Goal: Information Seeking & Learning: Learn about a topic

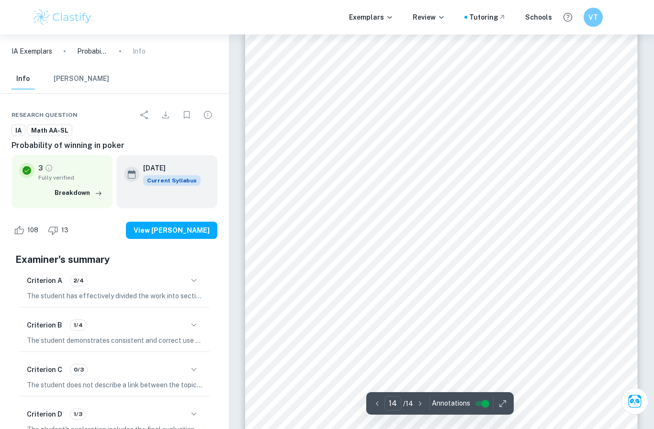
scroll to position [6817, 0]
click at [398, 304] on span "http://www.propokertools.com/simulations?b=Ks3s7s&g=he&h1=Js5d&h2=%2A%2A&" at bounding box center [356, 306] width 84 height 8
click at [398, 308] on span "http://www.propokertools.com/simulations?b=Ks3s7s&g=he&h1=Js5d&h2=%2A%2A&" at bounding box center [356, 306] width 84 height 8
click at [398, 303] on span "[URL][DOMAIN_NAME]" at bounding box center [356, 306] width 84 height 8
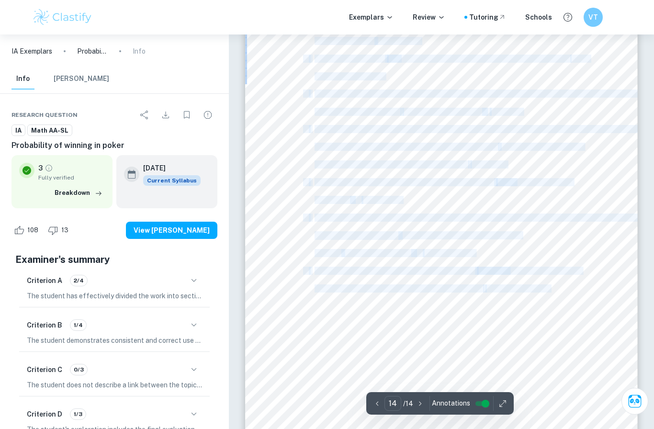
click at [429, 359] on div "14 1. Faella, M. (2016, May). Average Controllability Measures for Solitaire Ga…" at bounding box center [441, 200] width 392 height 508
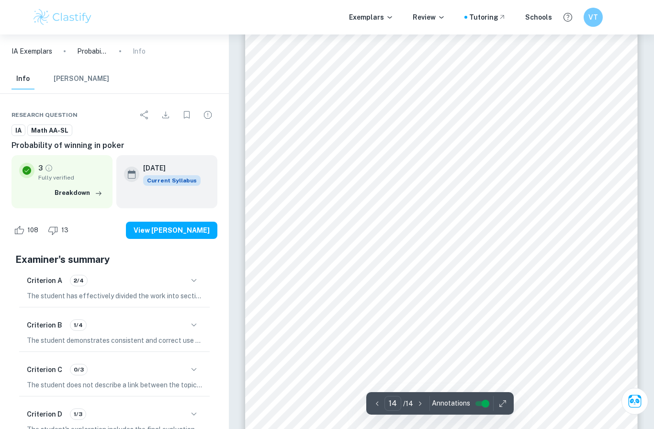
click at [493, 348] on div "14 1. Faella, M. (2016, May). Average Controllability Measures for Solitaire Ga…" at bounding box center [441, 200] width 392 height 508
click at [416, 311] on div "14 1. Faella, M. (2016, May). Average Controllability Measures for Solitaire Ga…" at bounding box center [441, 200] width 392 height 508
click at [398, 307] on span "[URL][DOMAIN_NAME]" at bounding box center [356, 306] width 84 height 8
click at [568, 311] on div "14 1. Faella, M. (2016, May). Average Controllability Measures for Solitaire Ga…" at bounding box center [441, 200] width 392 height 508
click at [398, 310] on span "[URL][DOMAIN_NAME]" at bounding box center [356, 306] width 84 height 8
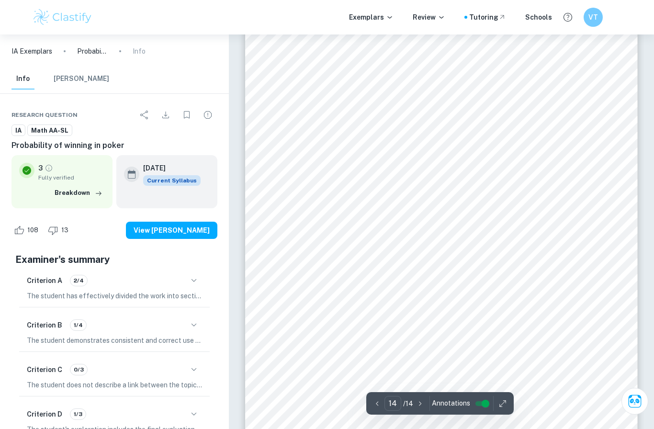
click at [398, 303] on span "[URL][DOMAIN_NAME]" at bounding box center [356, 306] width 84 height 8
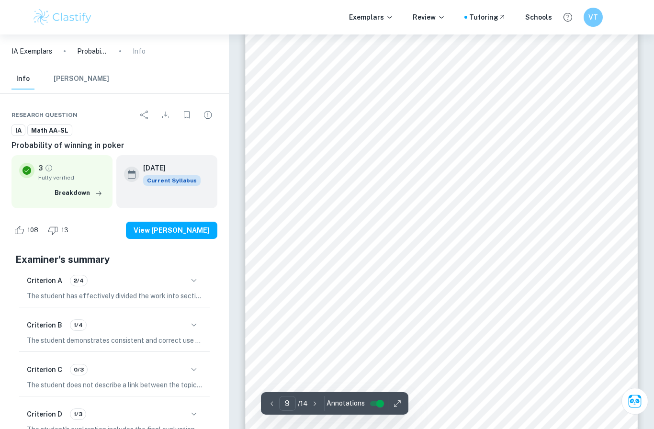
scroll to position [4253, 0]
drag, startPoint x: 290, startPoint y: 231, endPoint x: 426, endPoint y: 276, distance: 143.6
click at [425, 276] on div "9 𝑃(𝐴|𝐵) 𝑖𝑚𝑝𝑙𝑖𝑒𝑠 ℎ𝑜𝑤 𝑜𝑓𝑡𝑒𝑛 𝐴 𝑖𝑠 𝑡𝑟𝑢𝑒 𝑖𝑛 𝑐𝑎𝑠𝑒𝑠 𝑤ℎ𝑒𝑟𝑒 𝑤𝑒 𝑘𝑛𝑜𝑤 𝐵 𝑖𝑠 𝑃(𝐵|𝐴) 𝑖𝑚𝑝𝑙𝑖𝑒𝑠…" at bounding box center [441, 205] width 392 height 508
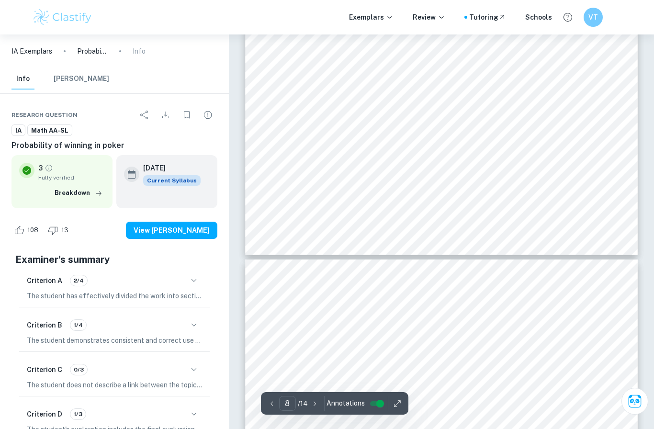
scroll to position [3928, 0]
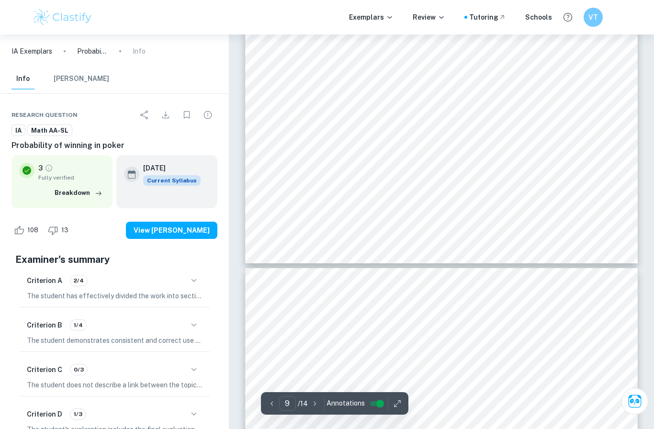
type input "10"
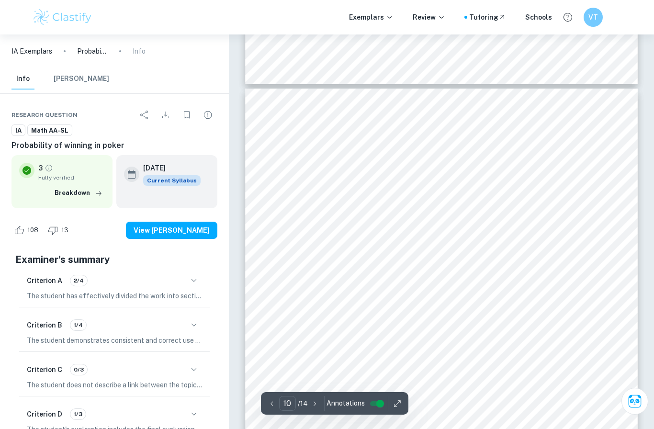
scroll to position [4653, 0]
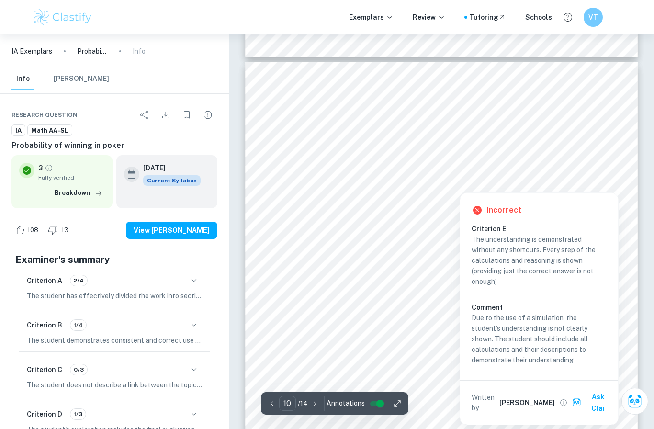
click at [457, 181] on div at bounding box center [460, 183] width 14 height 14
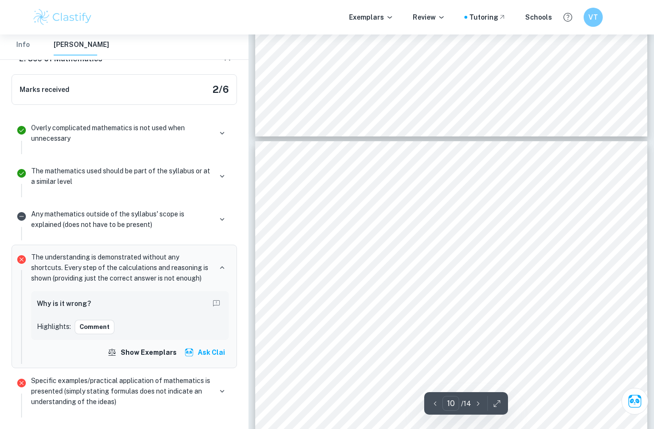
scroll to position [4513, 0]
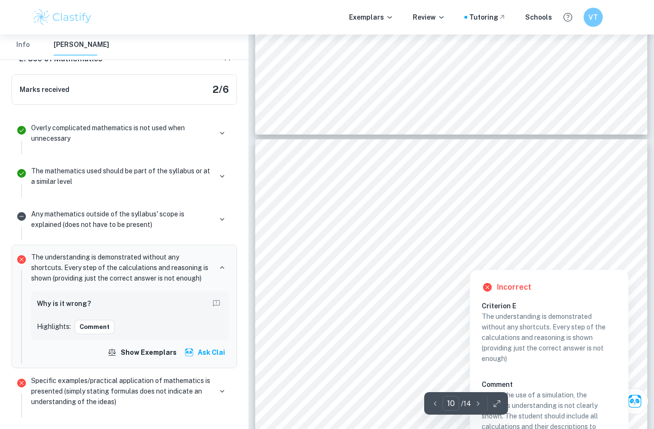
click at [473, 265] on div "Incorrect Criterion E The understanding is demonstrated without any shortcuts. …" at bounding box center [548, 383] width 159 height 237
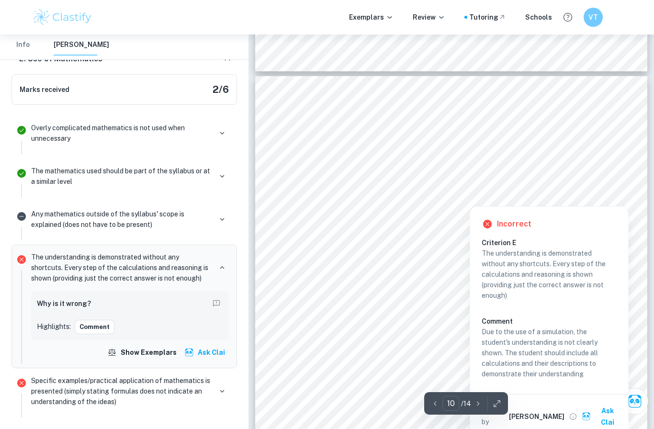
scroll to position [4579, 0]
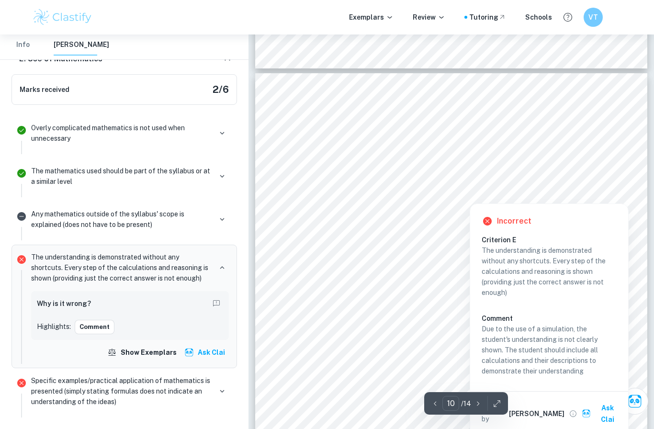
click at [610, 407] on button "Ask Clai" at bounding box center [601, 413] width 44 height 29
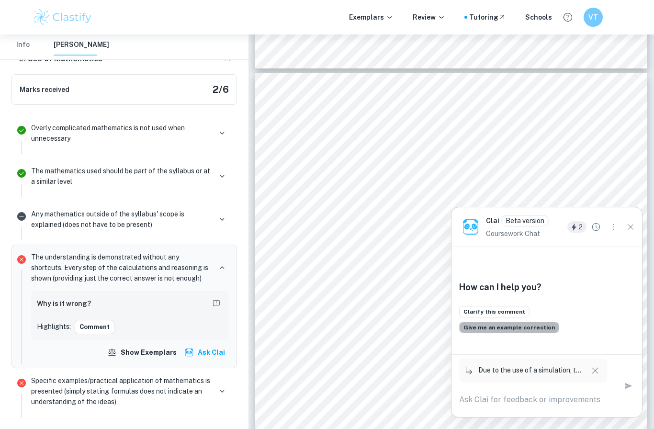
click at [527, 333] on button "Give me an example correction" at bounding box center [509, 327] width 100 height 11
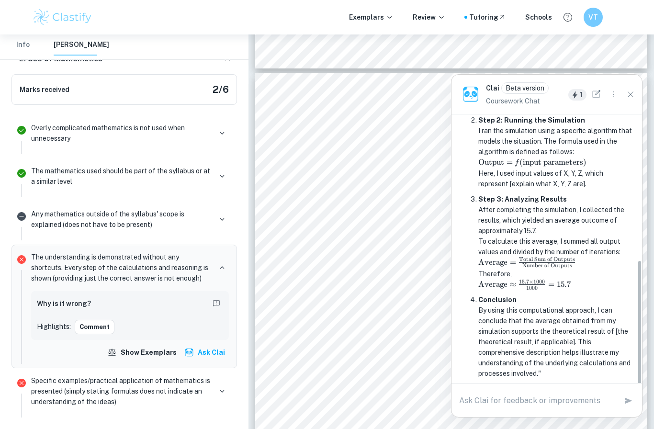
scroll to position [336, 0]
click at [415, 99] on div "10 Figure 2: An input showing poker hand and the cards dealt Figure 3: An outpu…" at bounding box center [451, 327] width 392 height 508
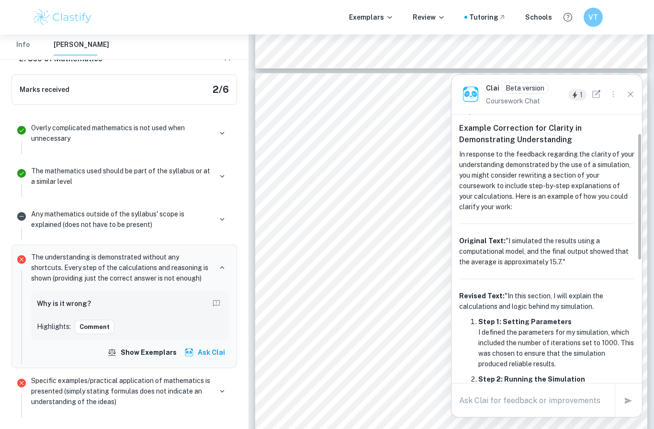
scroll to position [44, 0]
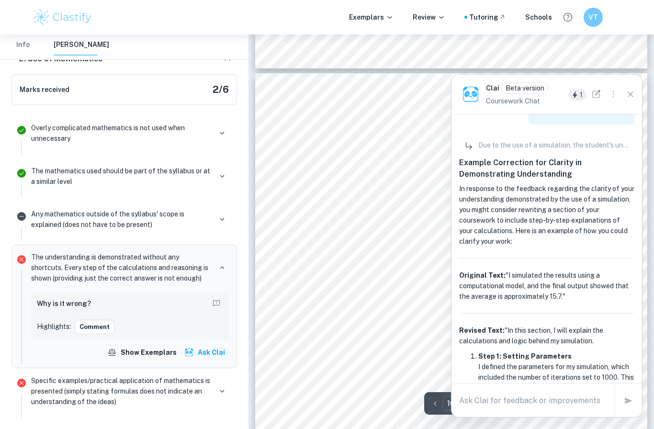
click at [644, 91] on div "10 Figure 2: An input showing poker hand and the cards dealt Figure 3: An outpu…" at bounding box center [451, 327] width 392 height 508
click at [627, 99] on icon "Close" at bounding box center [630, 94] width 11 height 11
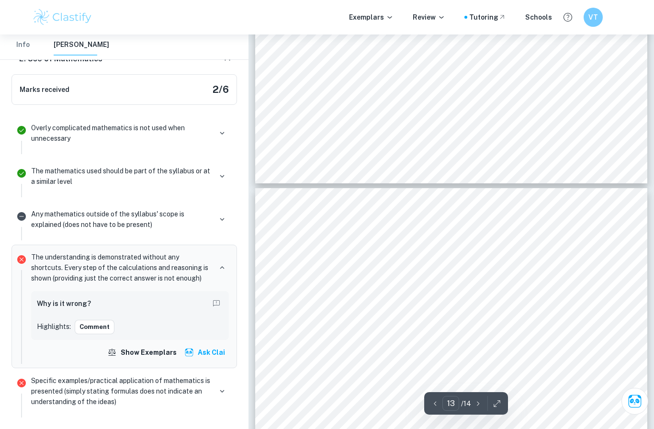
scroll to position [5991, 0]
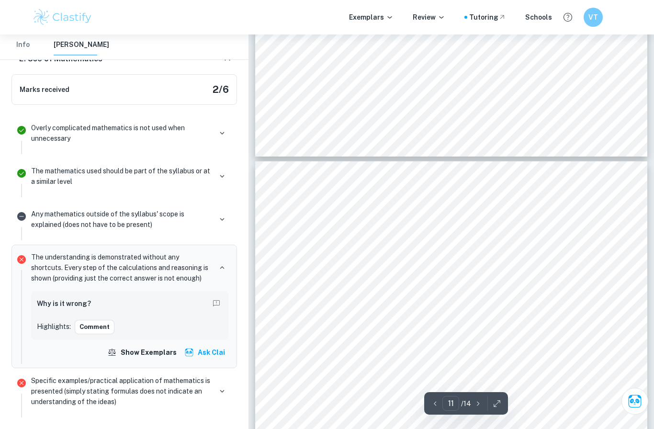
type input "10"
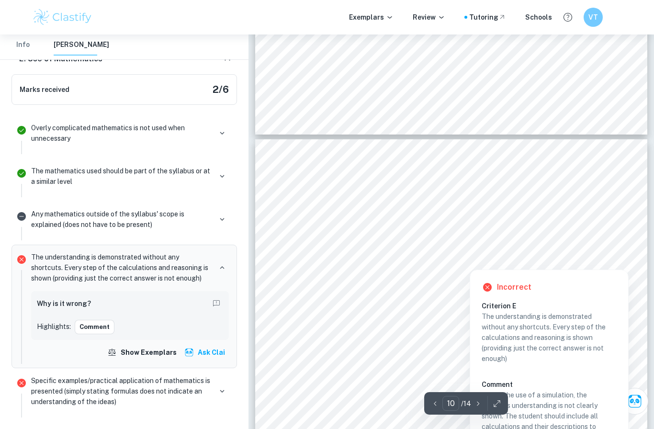
scroll to position [4522, 0]
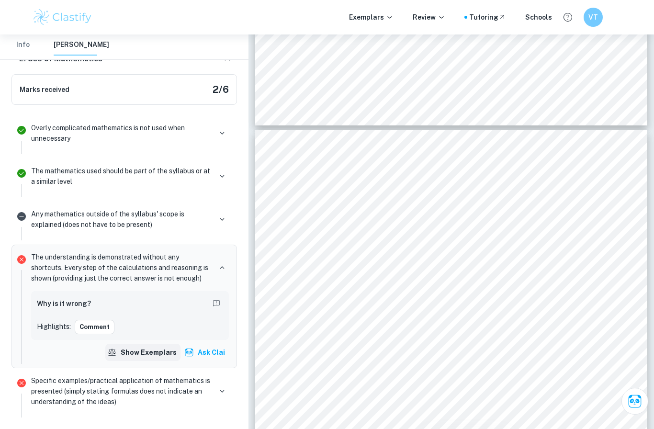
click at [112, 347] on icon "button" at bounding box center [112, 352] width 10 height 10
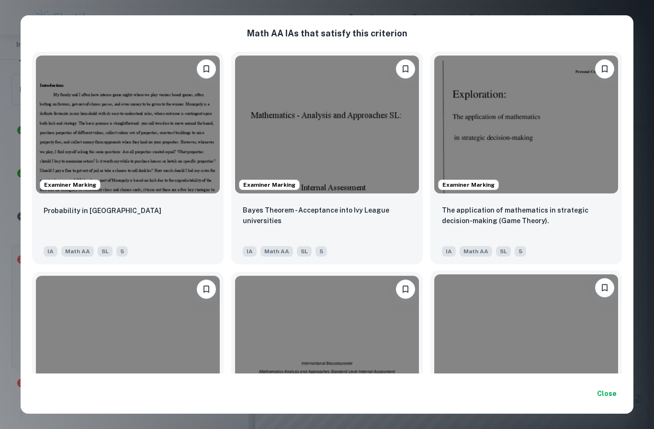
click at [604, 277] on img at bounding box center [526, 343] width 184 height 138
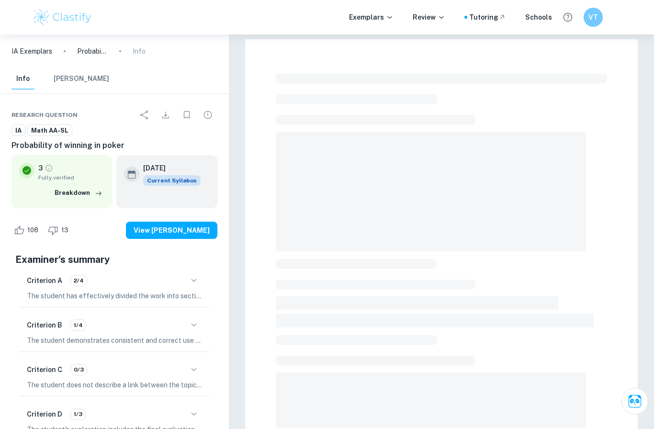
scroll to position [61, 0]
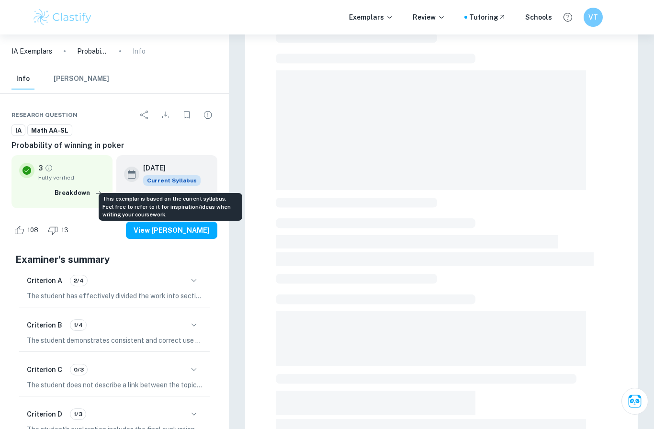
click at [161, 183] on span "Current Syllabus" at bounding box center [171, 180] width 57 height 11
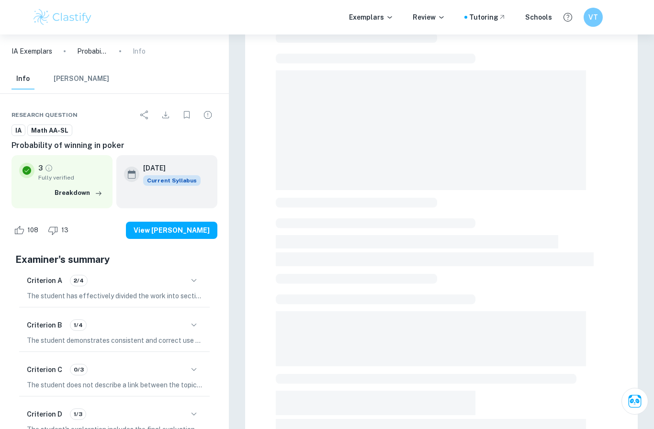
scroll to position [0, 0]
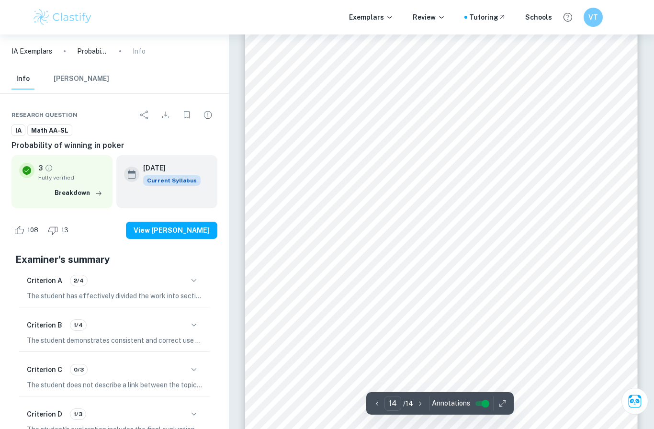
scroll to position [6817, 0]
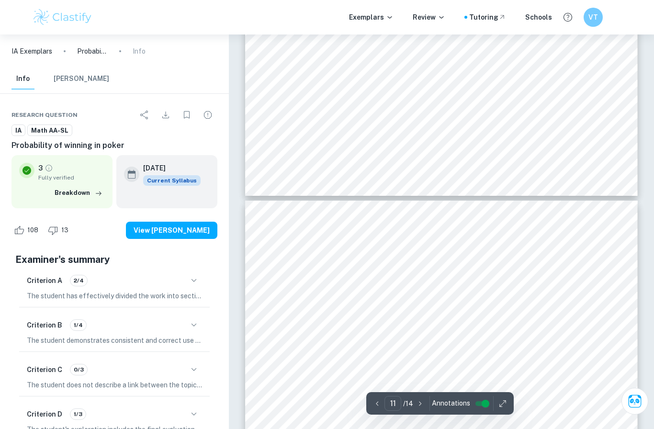
type input "10"
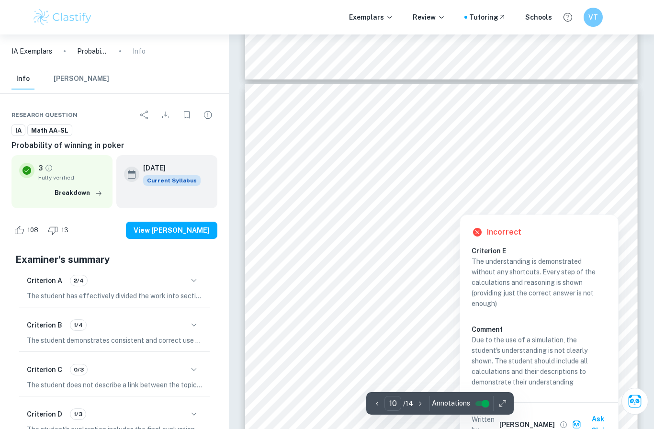
scroll to position [4632, 0]
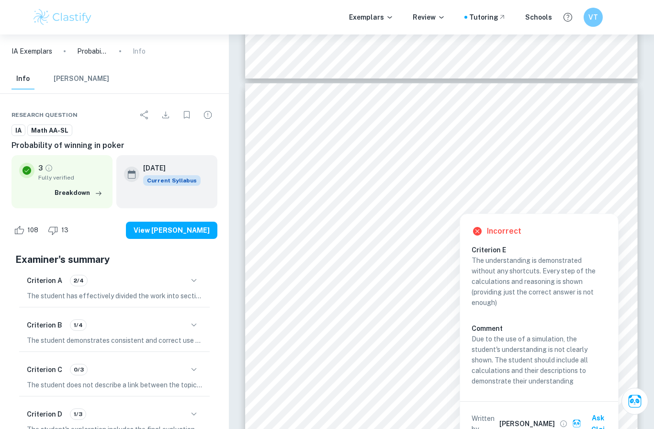
copy p
drag, startPoint x: 582, startPoint y: 384, endPoint x: 470, endPoint y: 249, distance: 176.0
click at [470, 249] on div "Incorrect Criterion E The understanding is demonstrated without any shortcuts. …" at bounding box center [539, 330] width 158 height 232
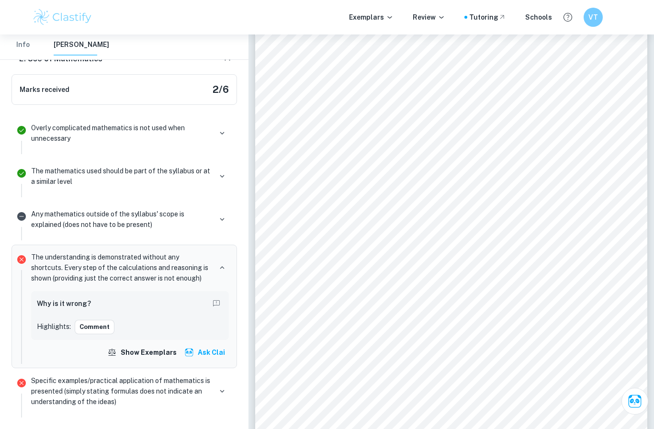
scroll to position [4631, 0]
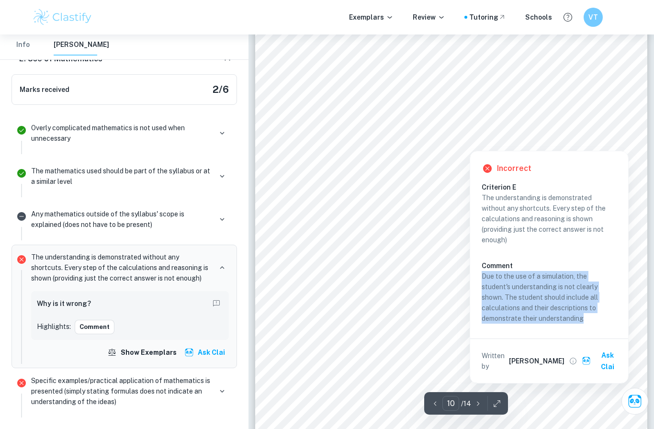
click at [539, 291] on p "Due to the use of a simulation, the student's understanding is not clearly show…" at bounding box center [548, 297] width 135 height 53
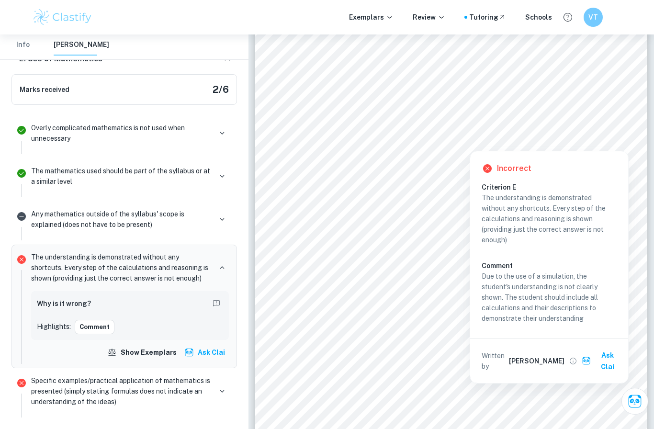
copy p
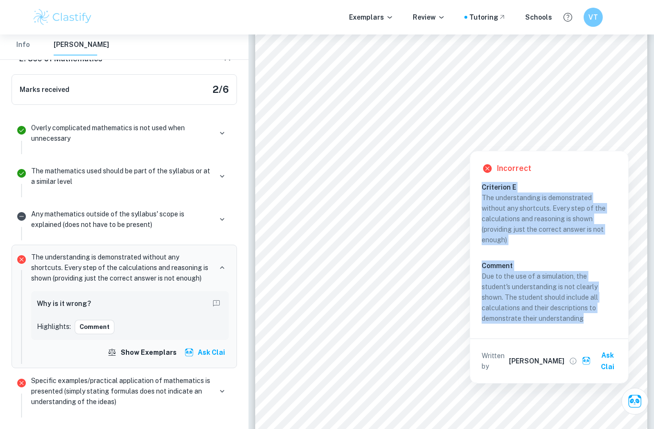
copy div "Criterion E The understanding is demonstrated without any shortcuts. Every step…"
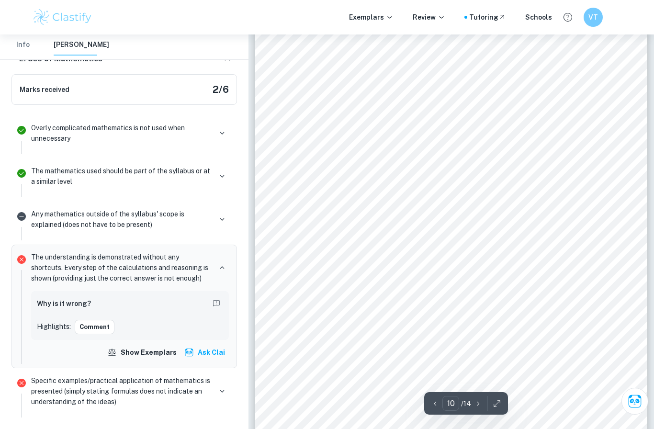
scroll to position [4685, 0]
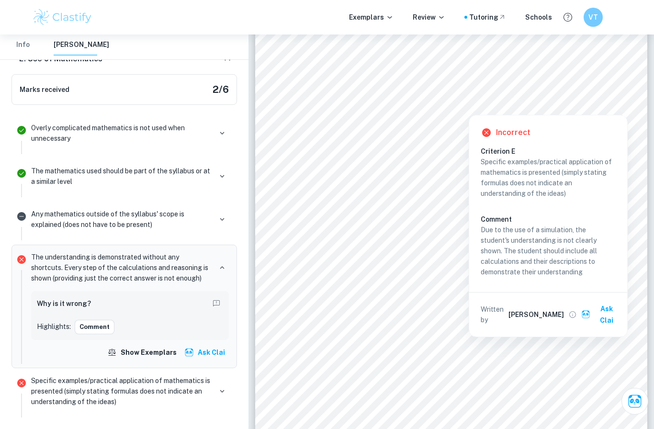
click at [569, 275] on p "Due to the use of a simulation, the student's understanding is not clearly show…" at bounding box center [547, 250] width 135 height 53
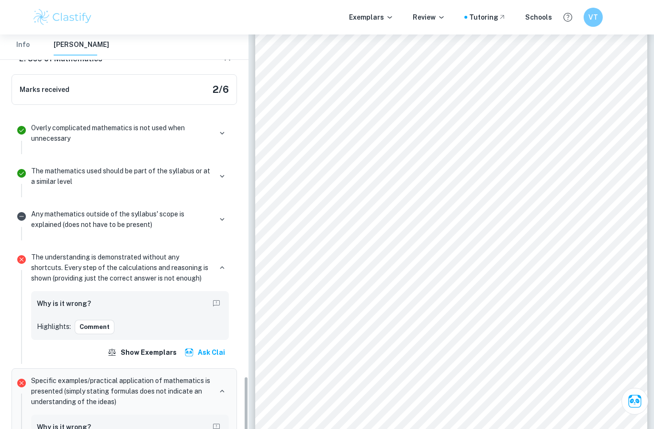
scroll to position [1927, 0]
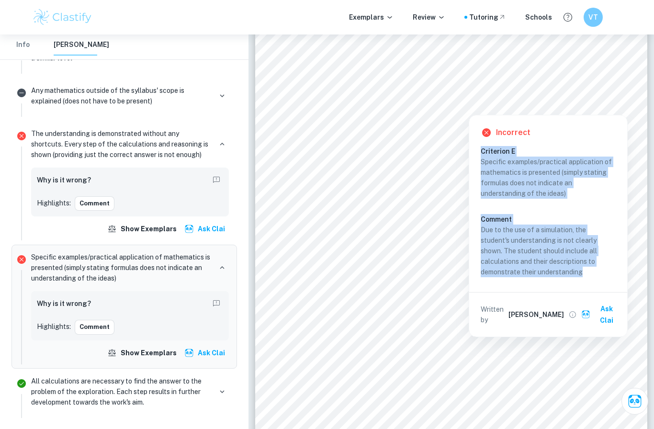
copy div "Criterion E Specific examples/practical application of mathematics is presented…"
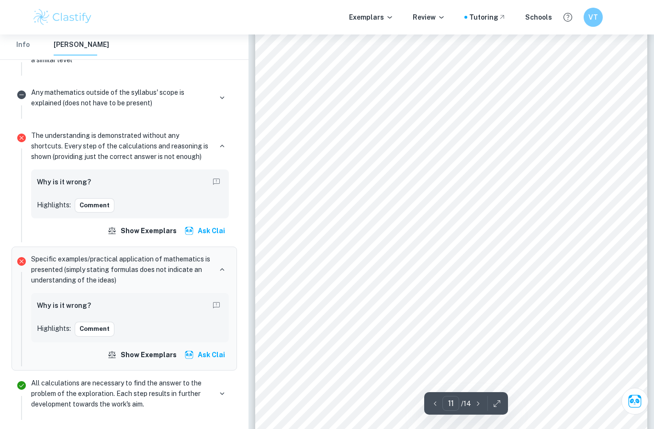
scroll to position [5144, 0]
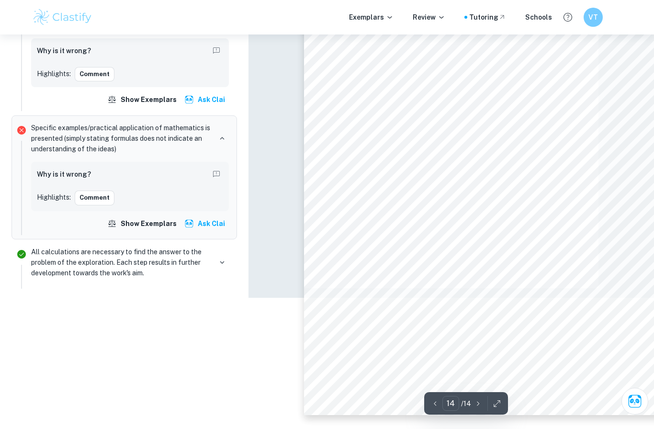
type input "11"
